Goal: Communication & Community: Participate in discussion

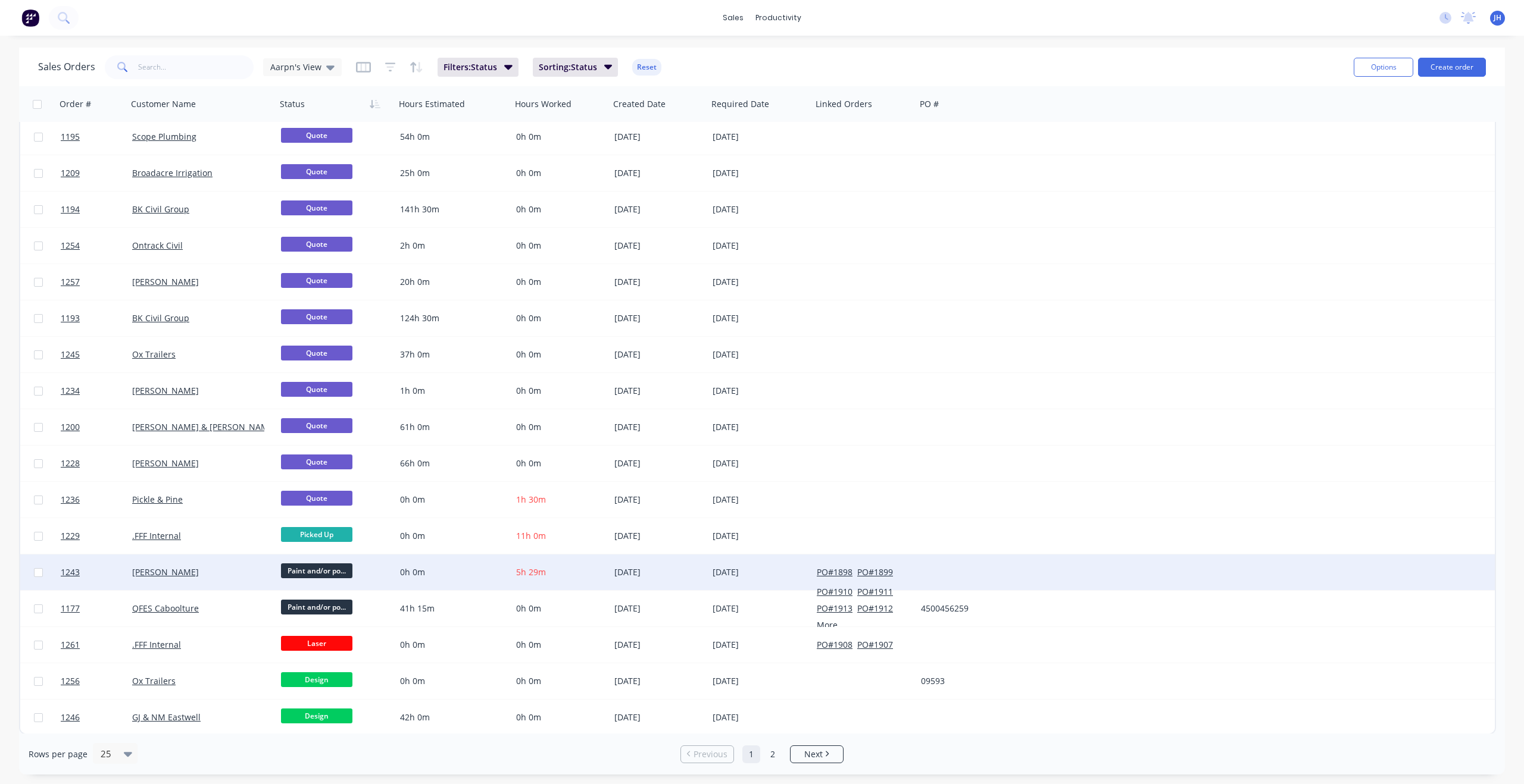
scroll to position [296, 0]
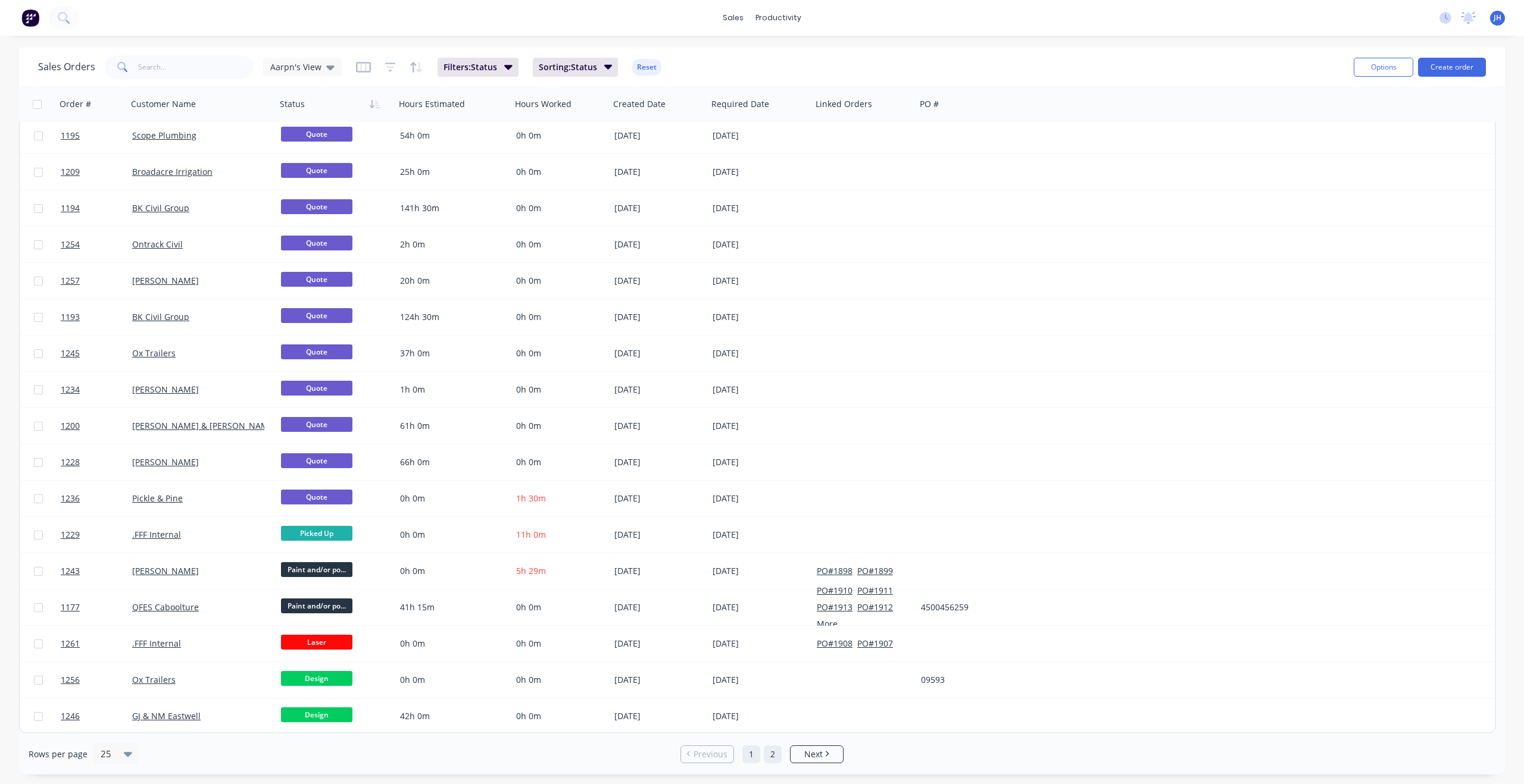
click at [772, 757] on link "2" at bounding box center [773, 754] width 18 height 18
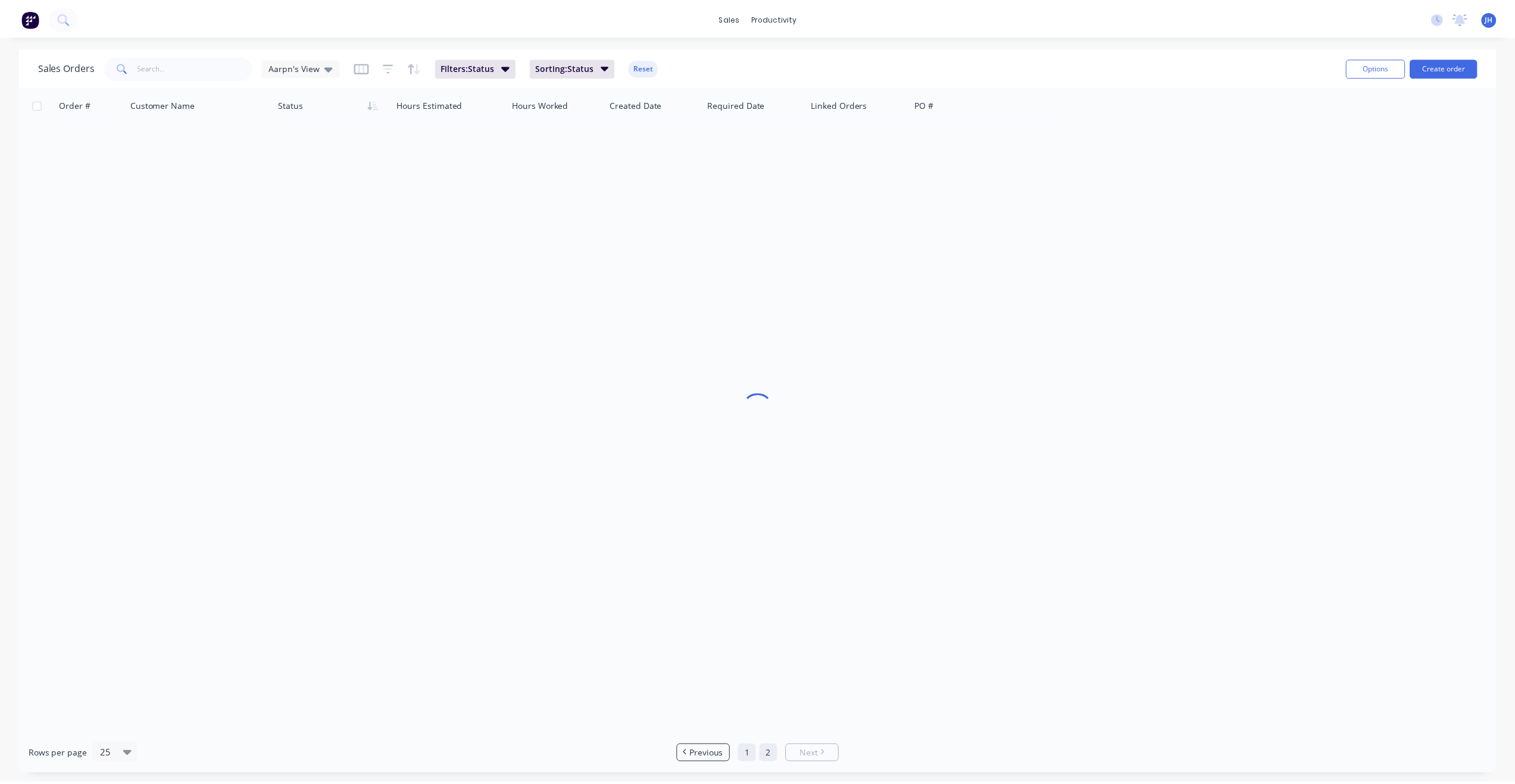
scroll to position [0, 0]
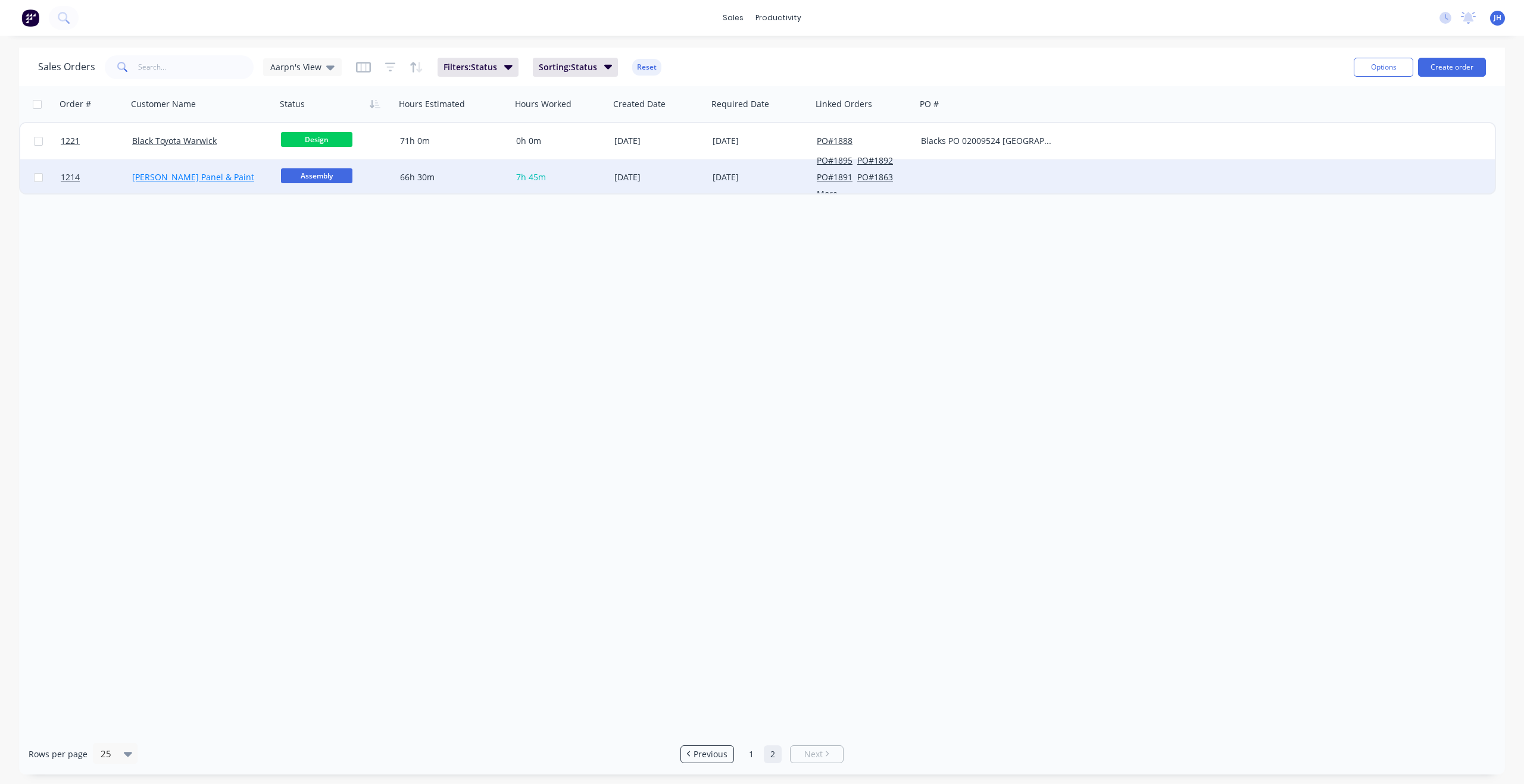
click at [153, 178] on link "[PERSON_NAME] Panel & Paint" at bounding box center [193, 177] width 122 height 12
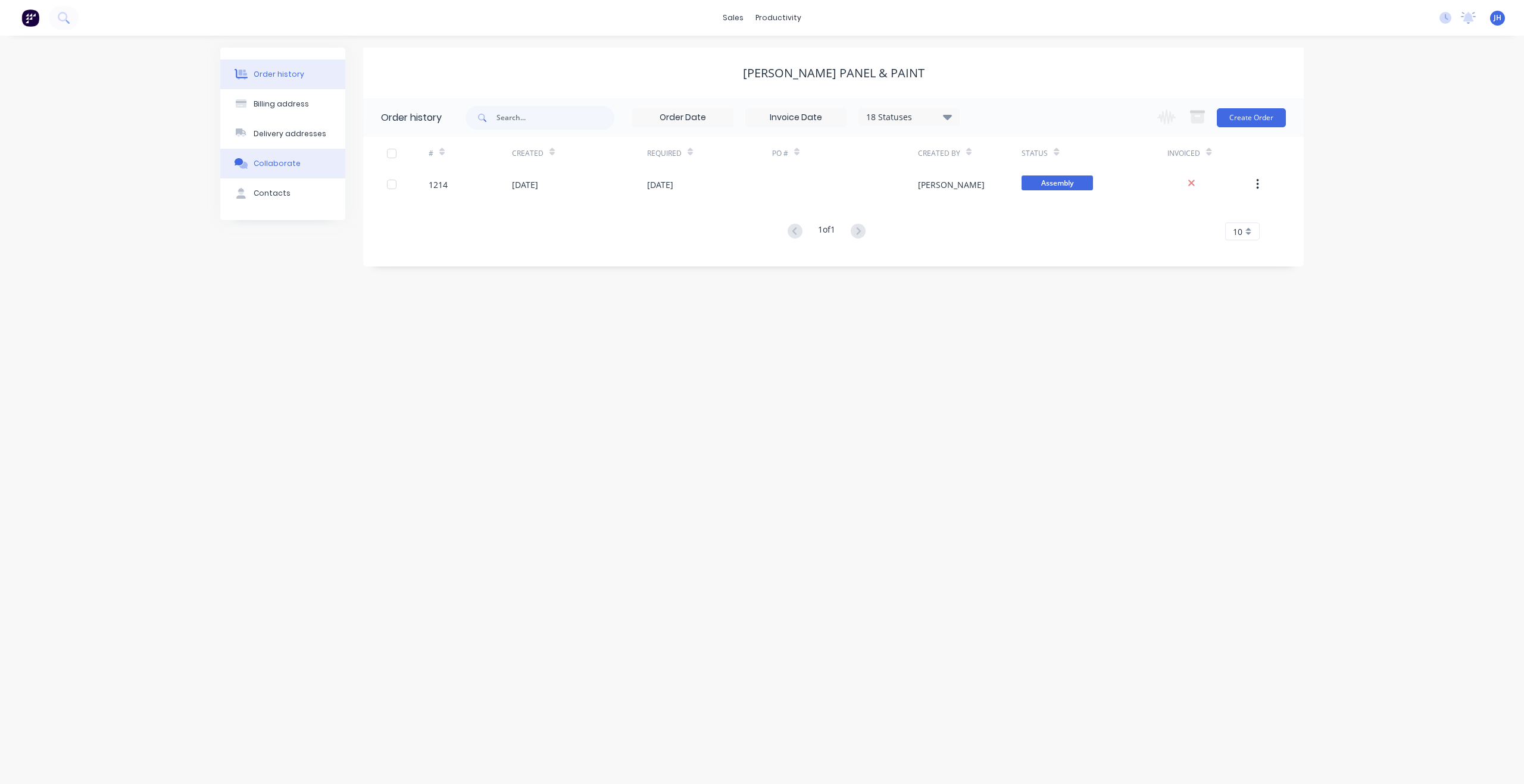
click at [269, 160] on div "Collaborate" at bounding box center [277, 164] width 47 height 11
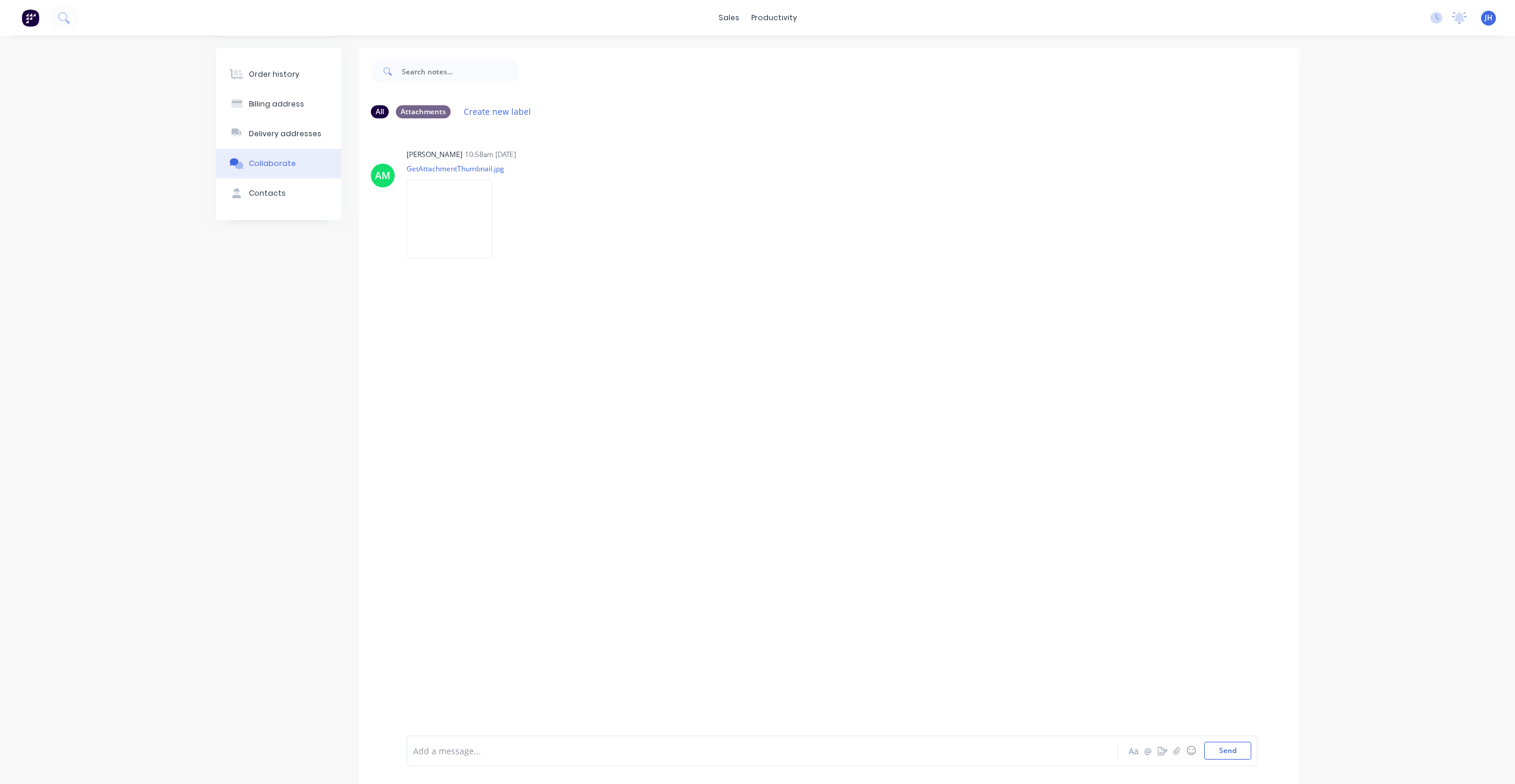
click at [502, 747] on div at bounding box center [728, 751] width 628 height 12
click at [414, 757] on div "Dropside" at bounding box center [728, 751] width 628 height 12
click at [513, 750] on div "@[PERSON_NAME]" at bounding box center [728, 751] width 628 height 12
click at [1230, 745] on button "Send" at bounding box center [1227, 751] width 47 height 18
